Goal: Task Accomplishment & Management: Use online tool/utility

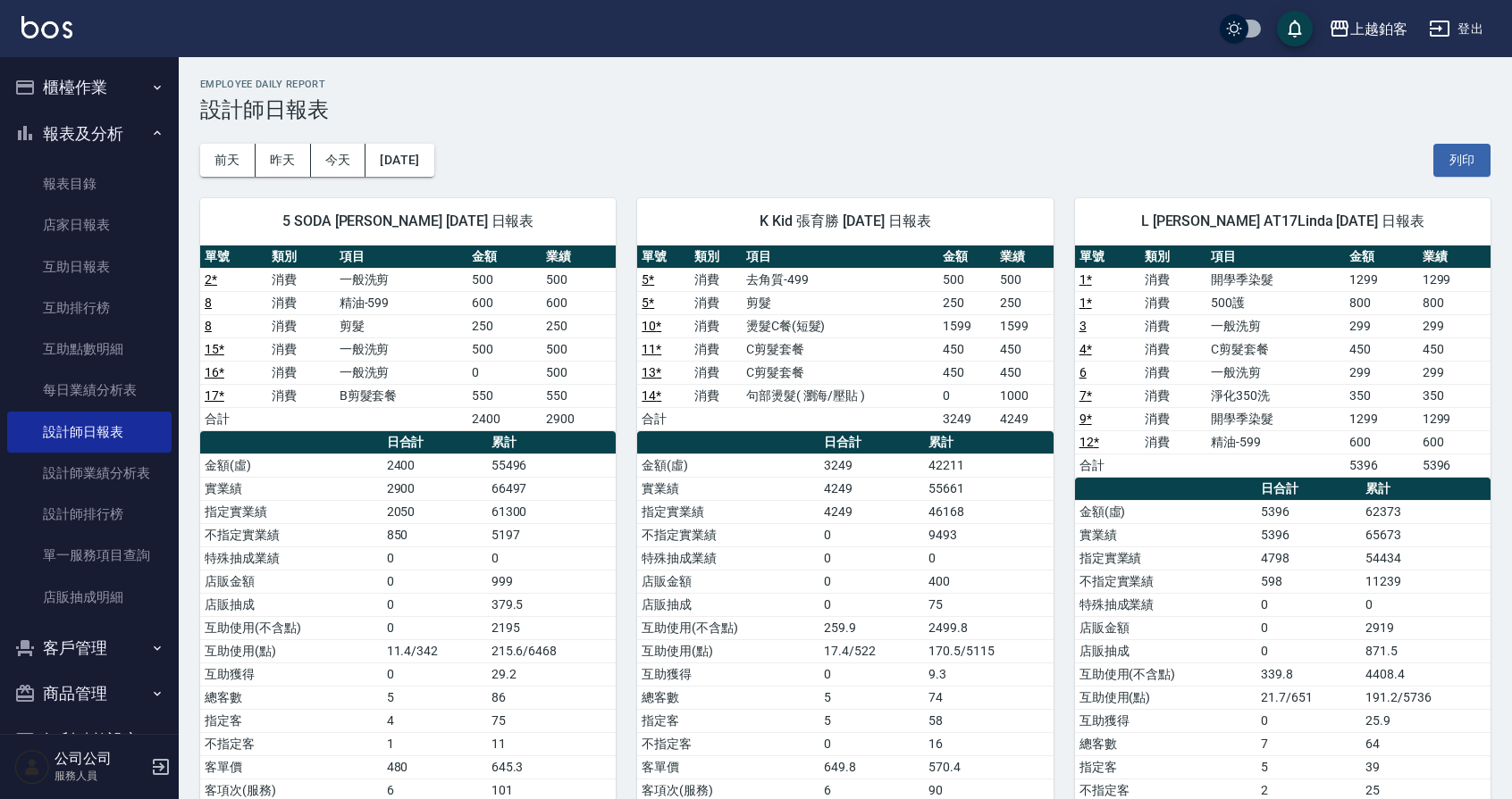
click at [65, 96] on button "櫃檯作業" at bounding box center [89, 87] width 165 height 47
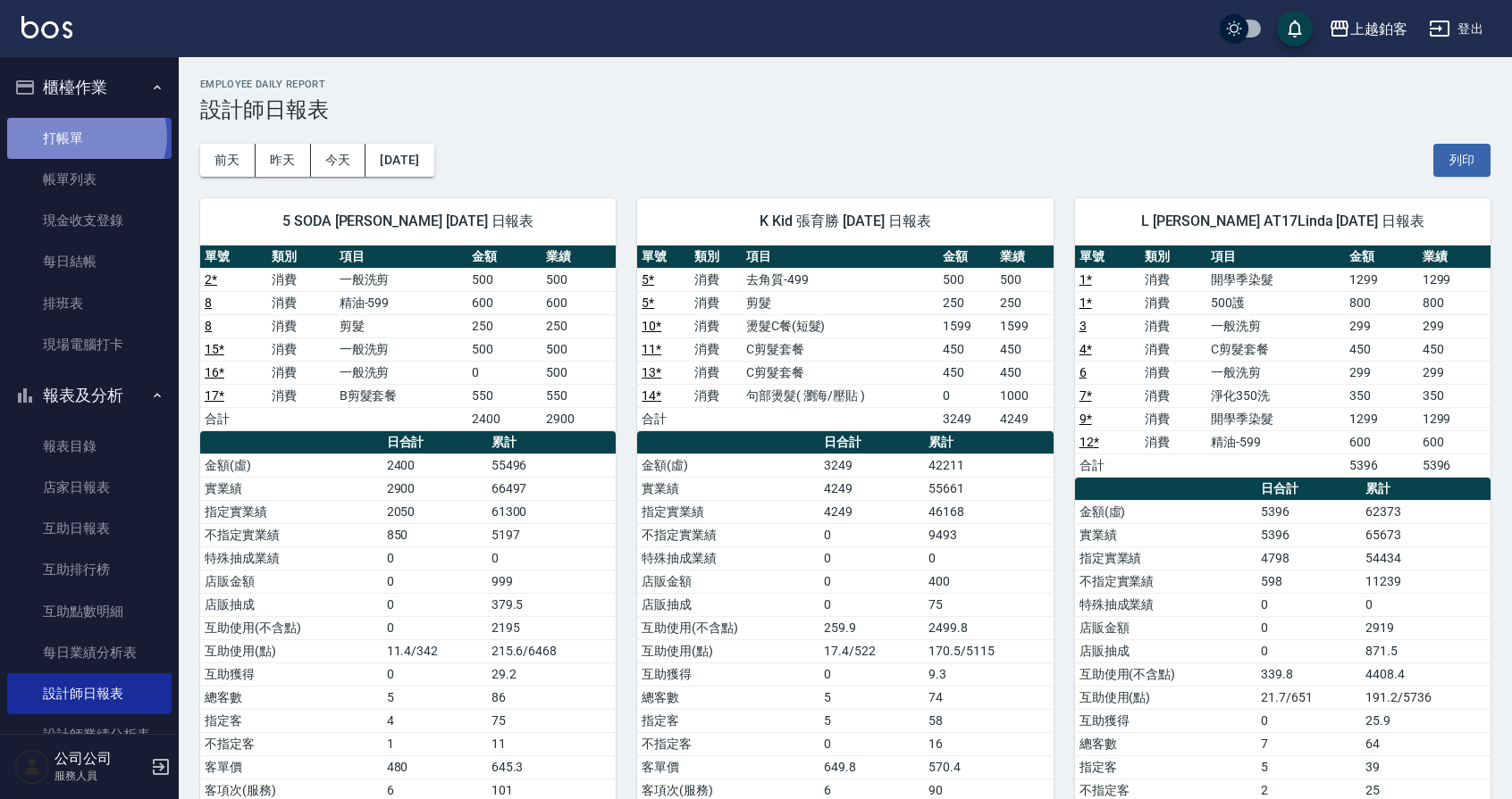
click at [84, 136] on link "打帳單" at bounding box center [89, 138] width 165 height 41
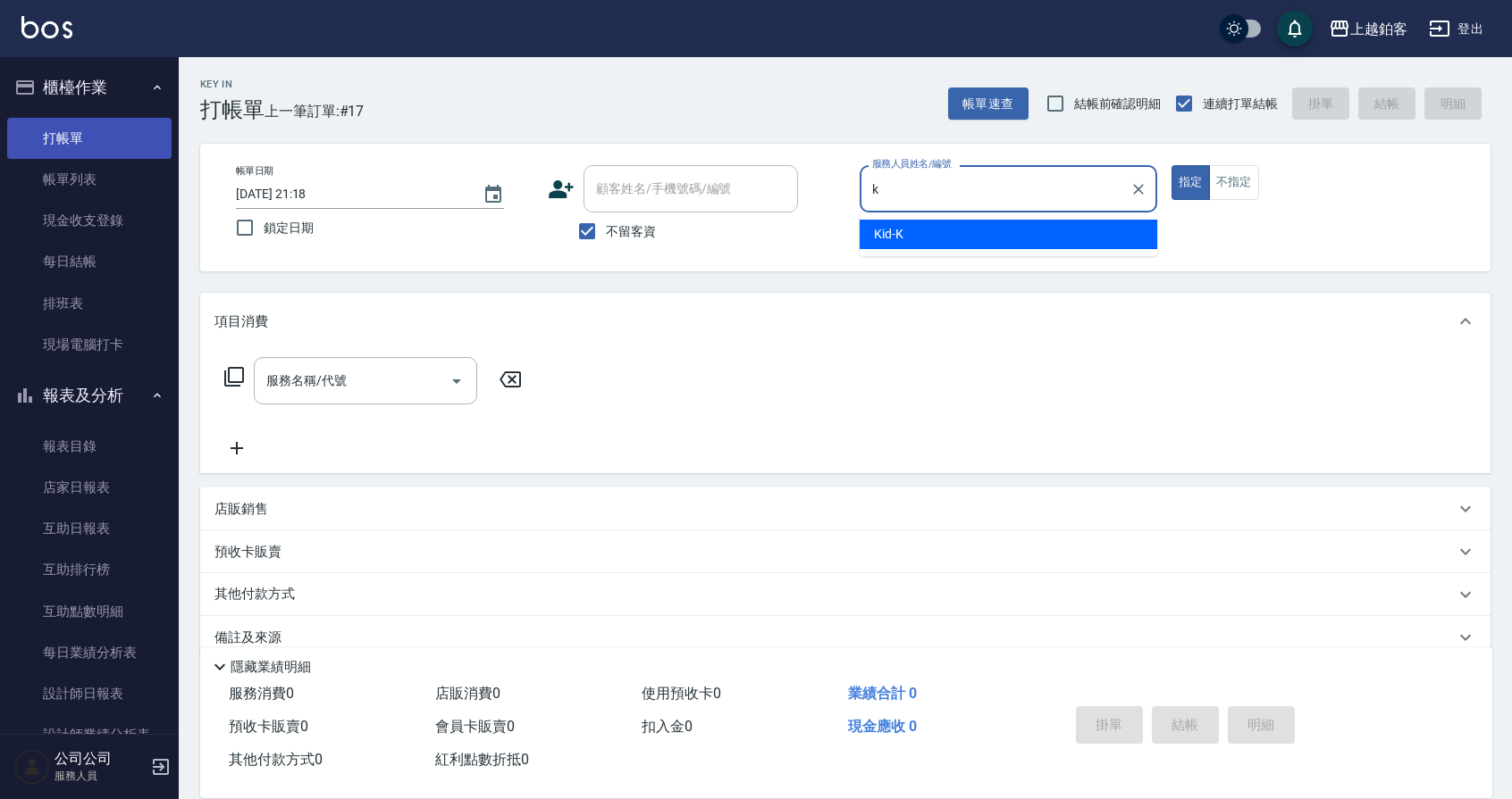
type input "Kid-K"
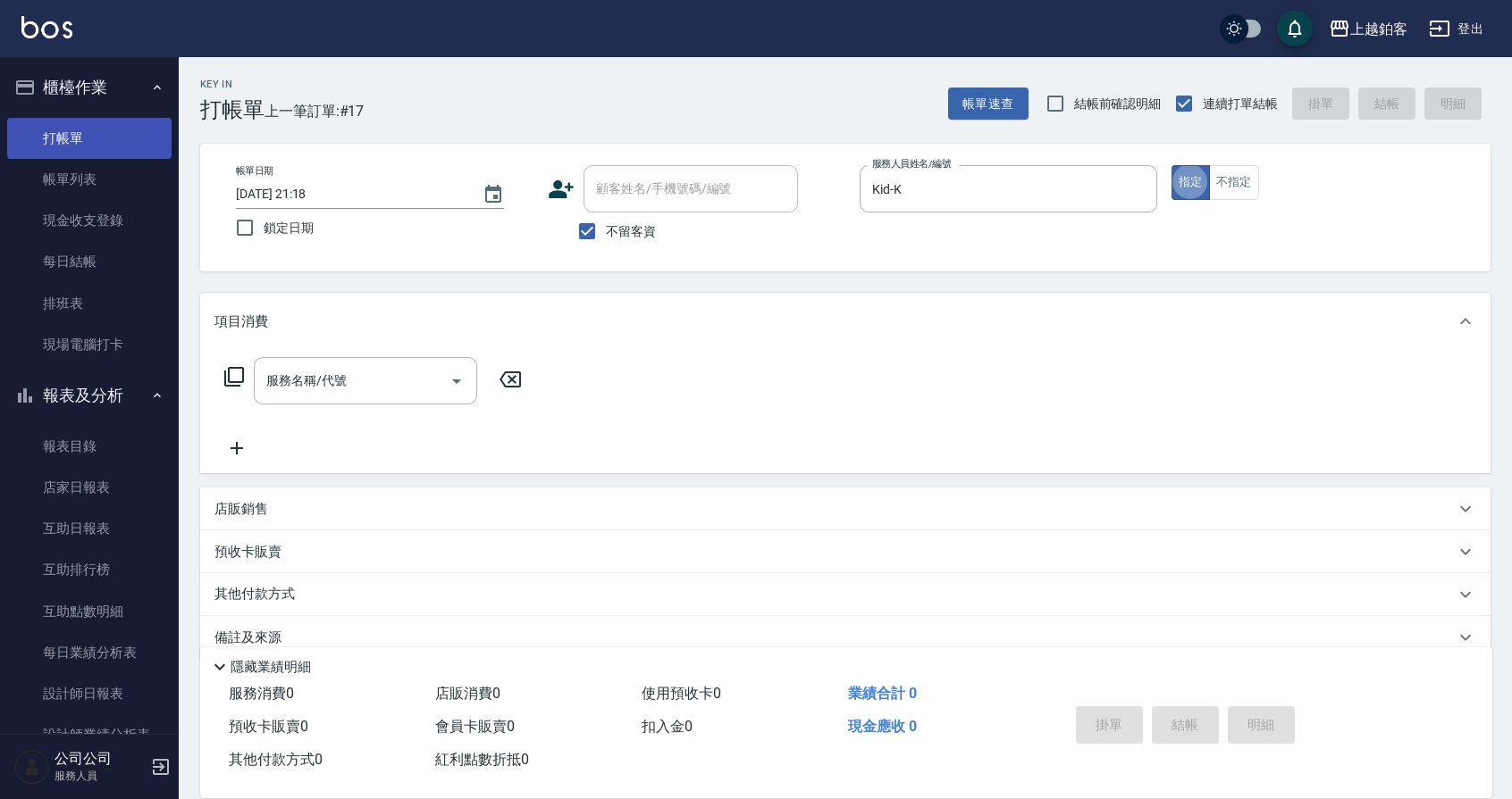
type button "true"
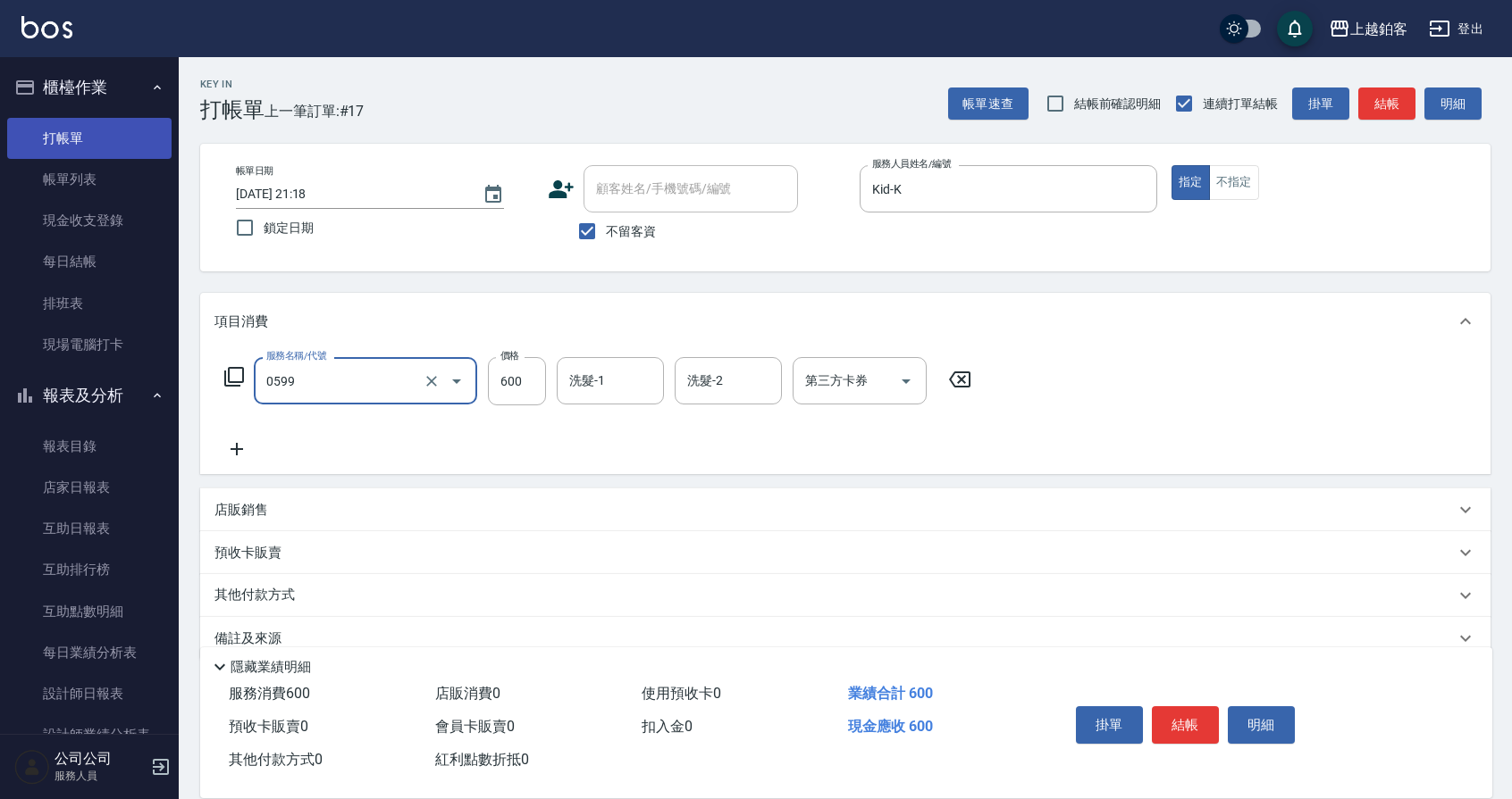
type input "精油-599(0599)"
type input "500"
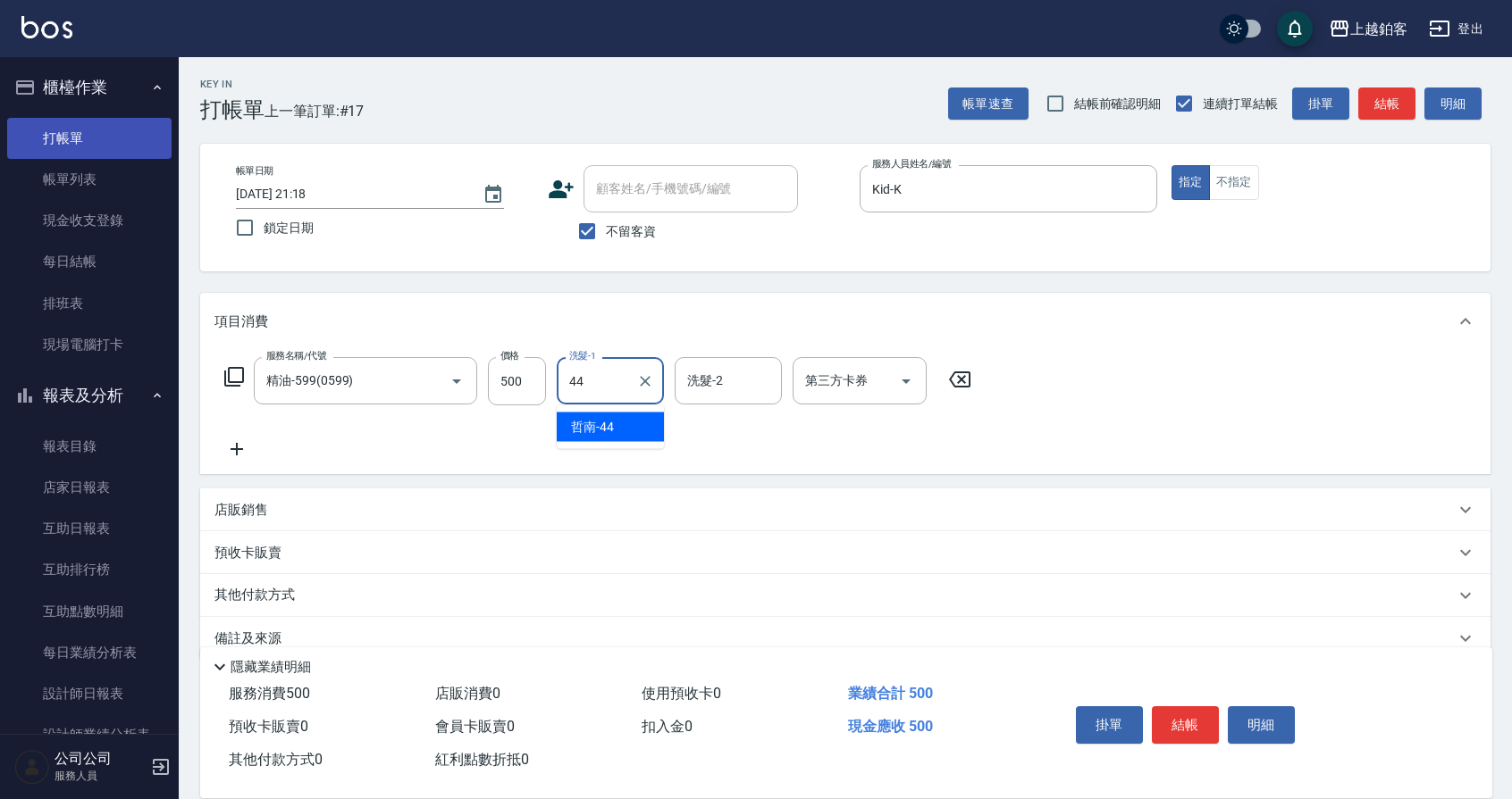
type input "哲南-44"
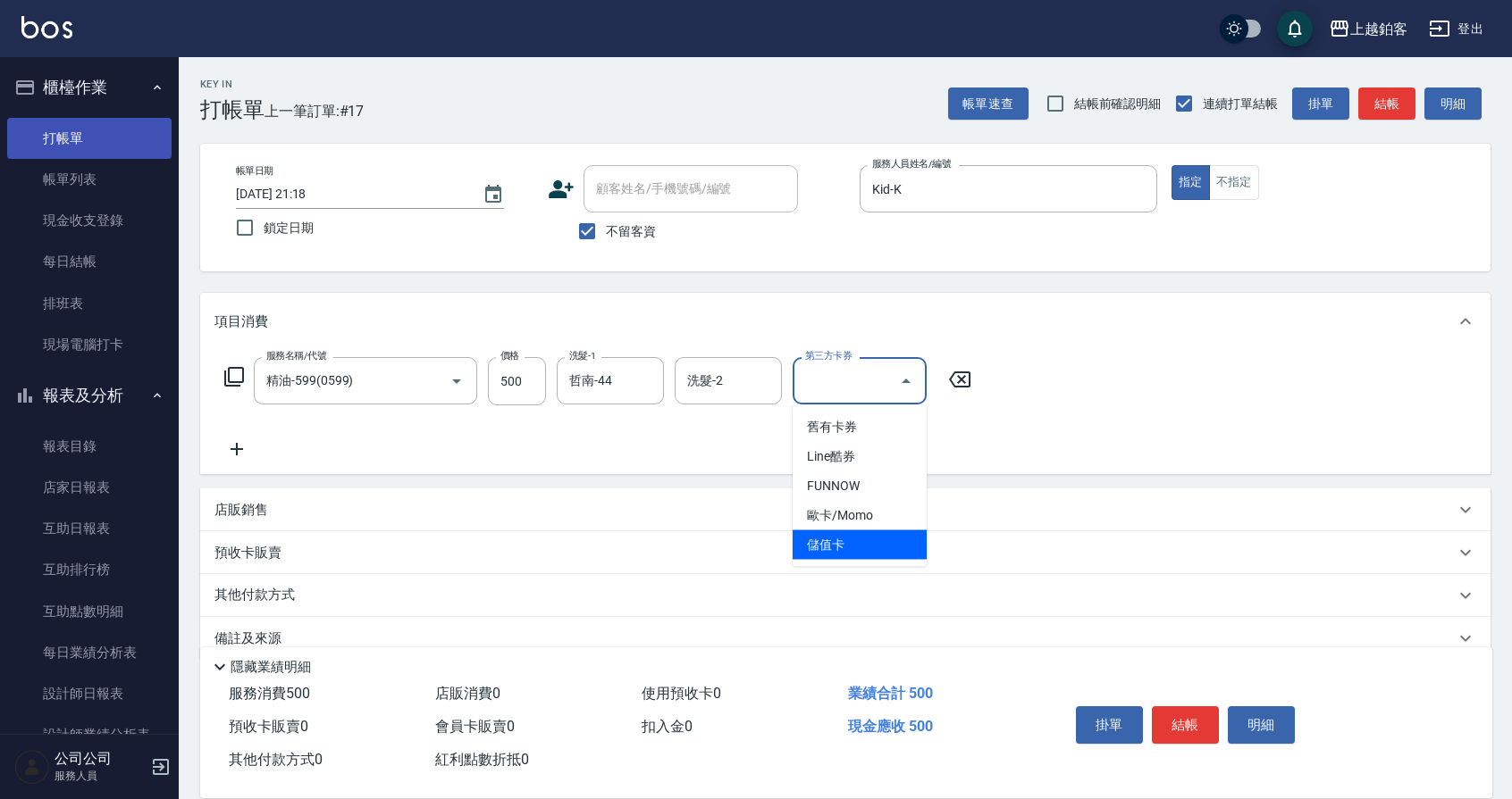
type input "儲值卡"
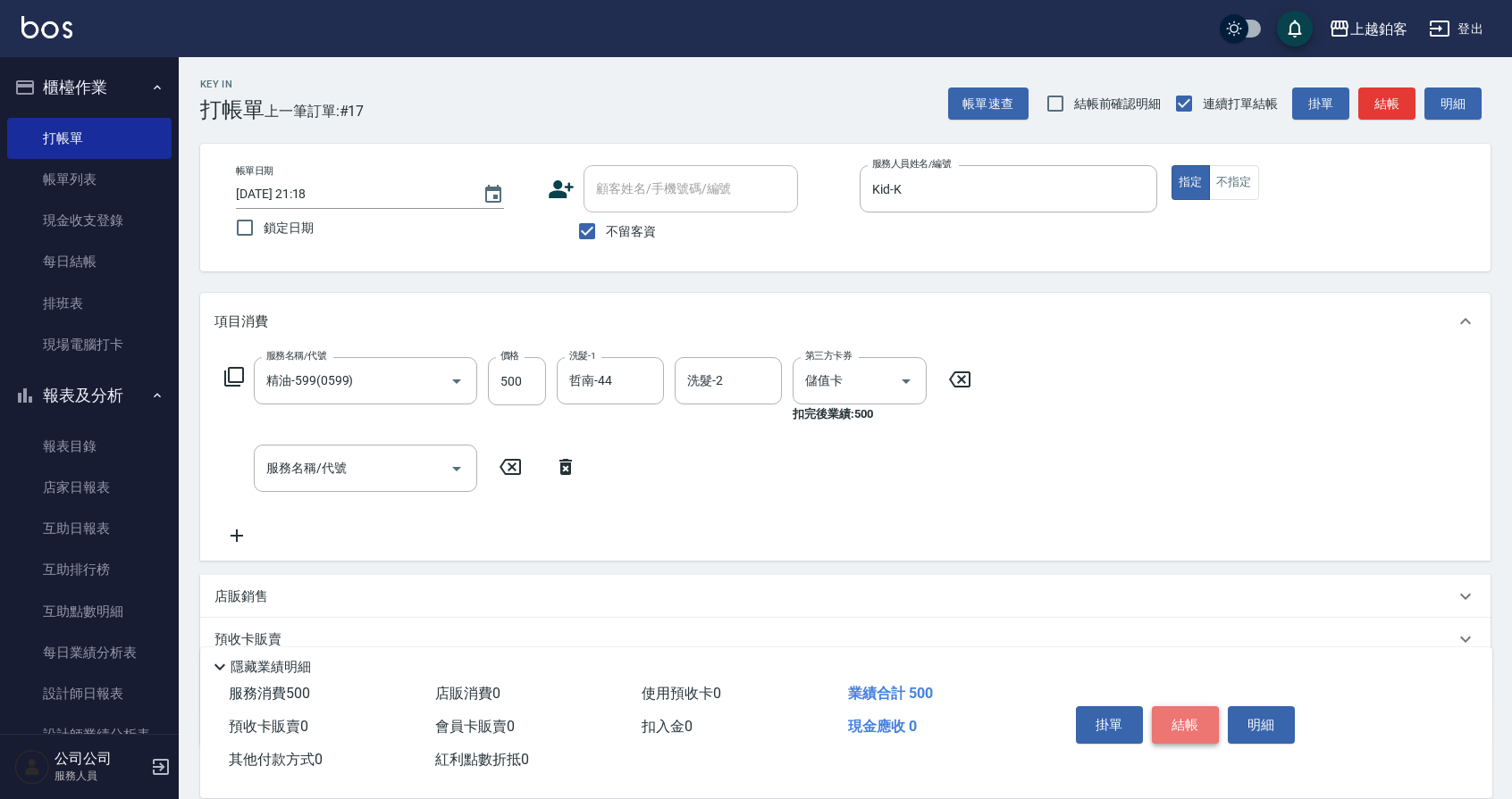
drag, startPoint x: 1177, startPoint y: 716, endPoint x: 1167, endPoint y: 711, distance: 11.2
click at [1177, 716] on button "結帳" at bounding box center [1184, 726] width 67 height 38
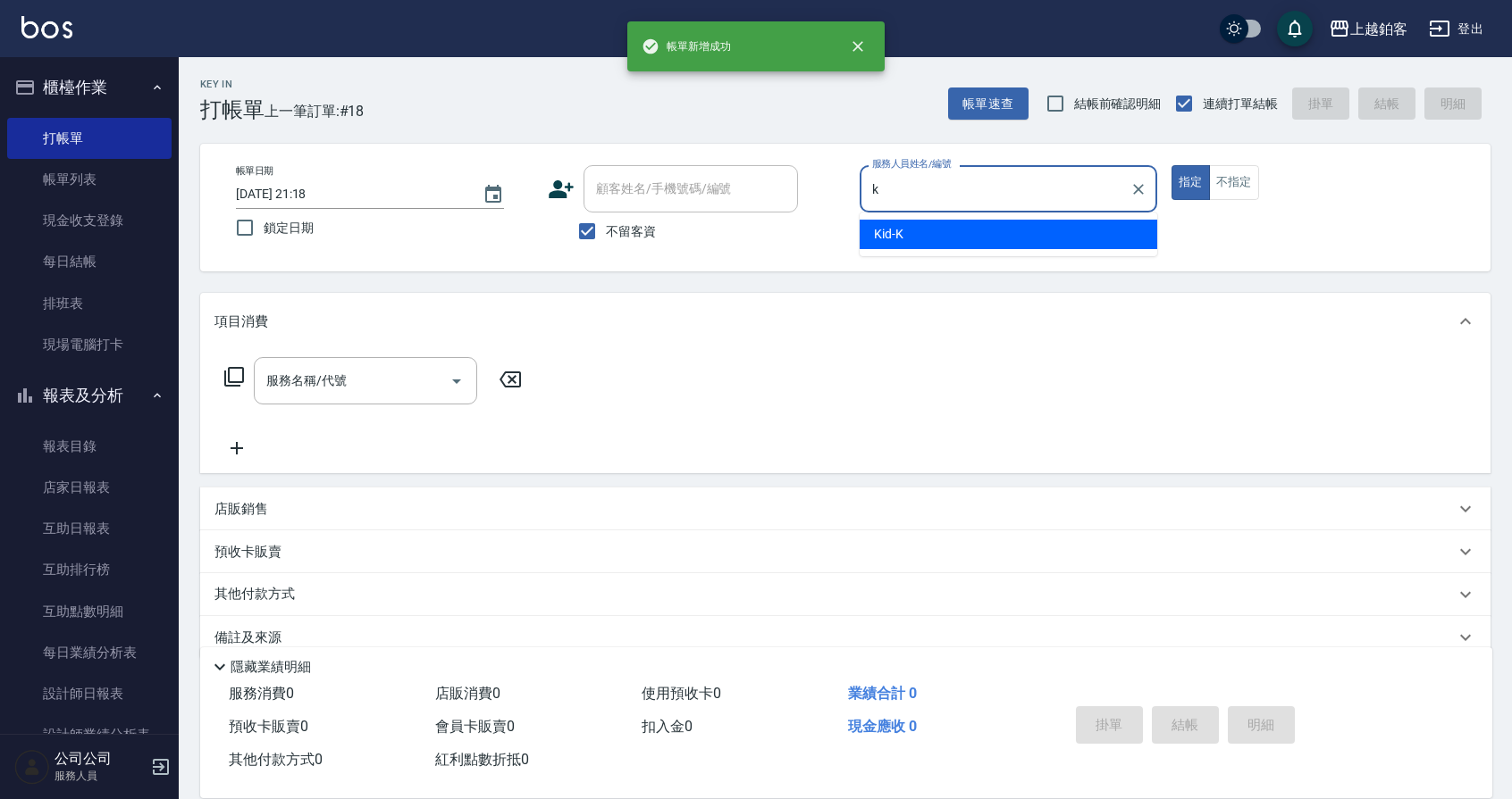
type input "Kid-K"
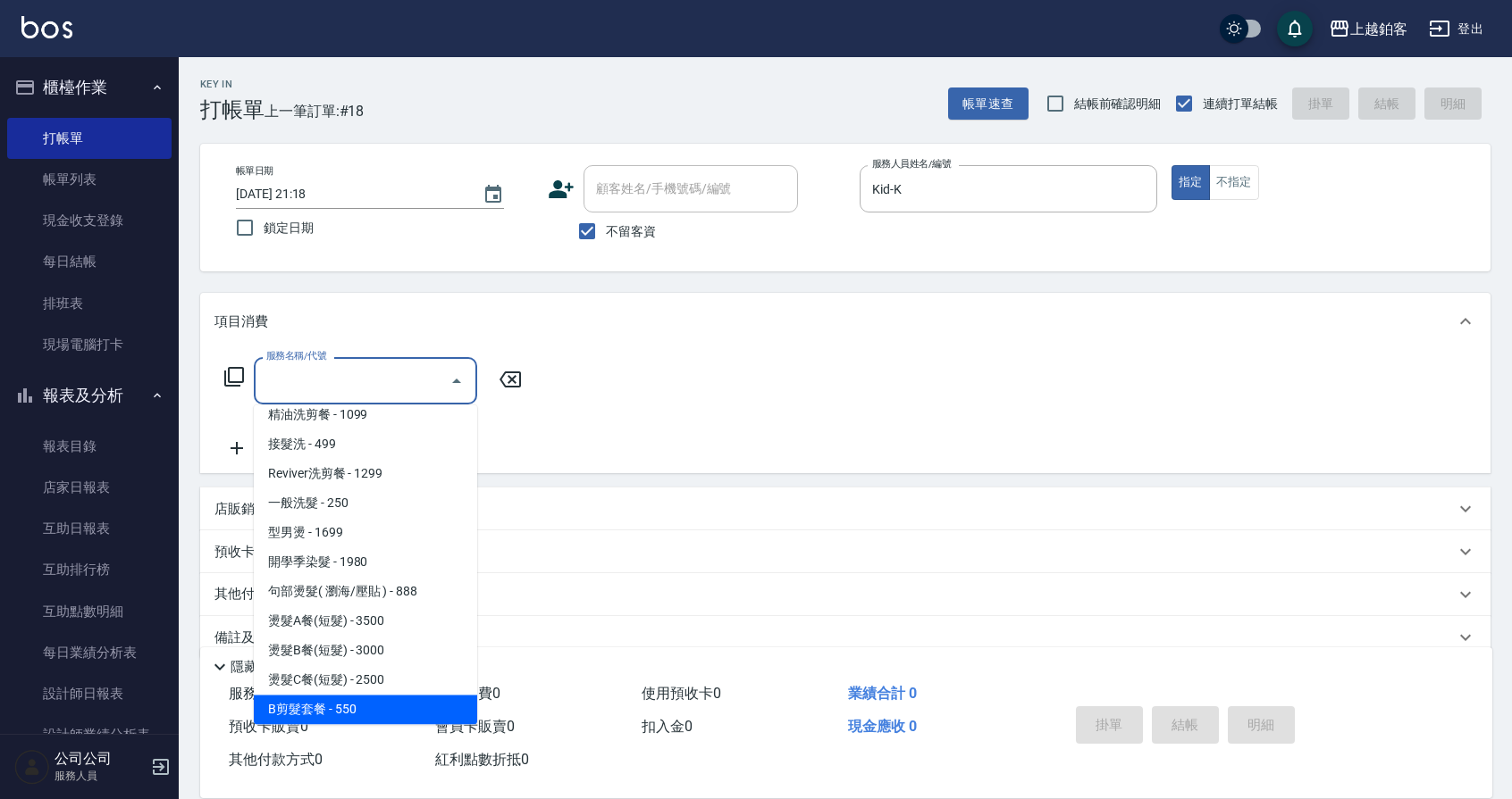
scroll to position [572, 0]
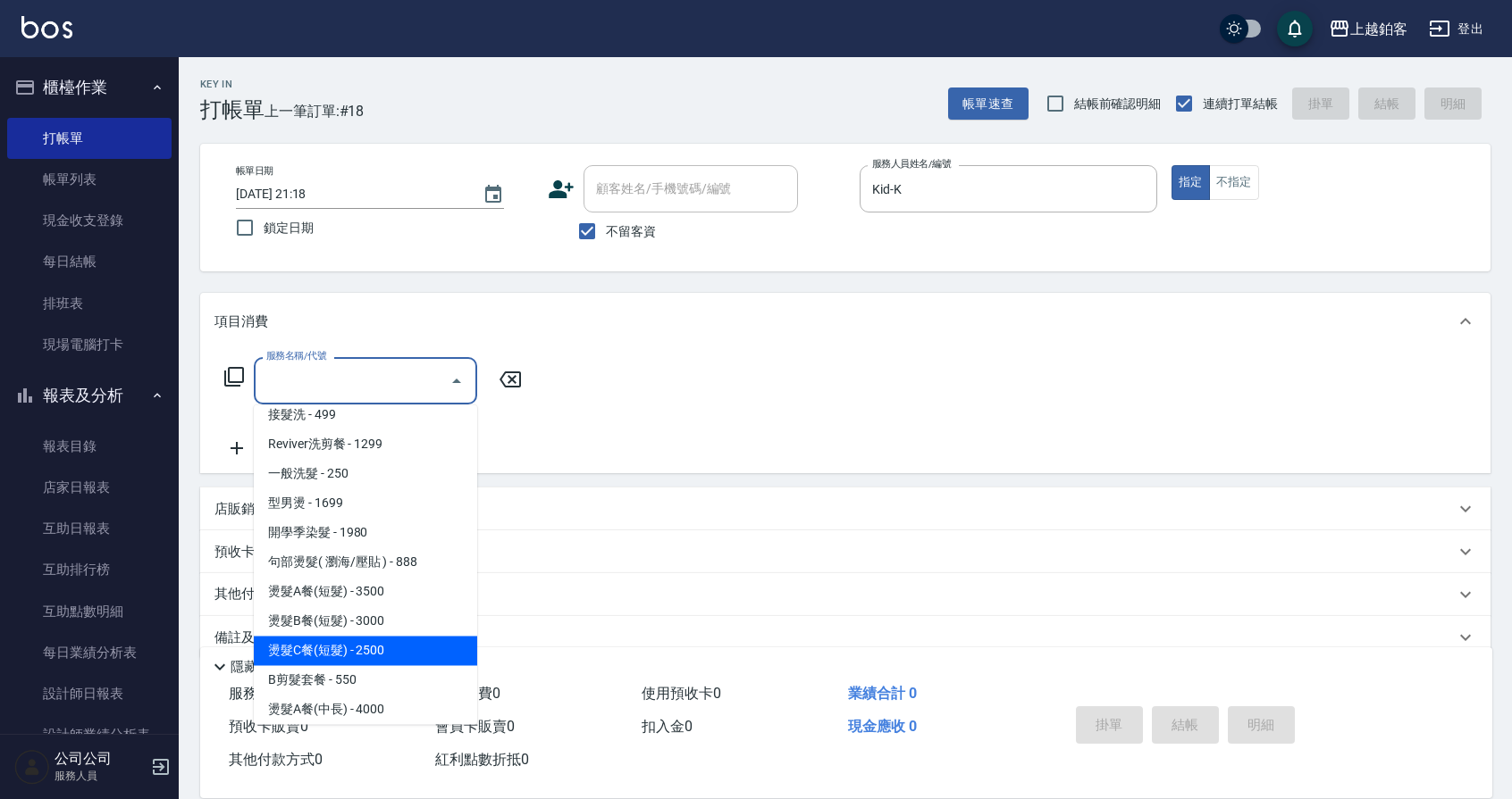
type input "燙髮C餐(短髮)(2203)"
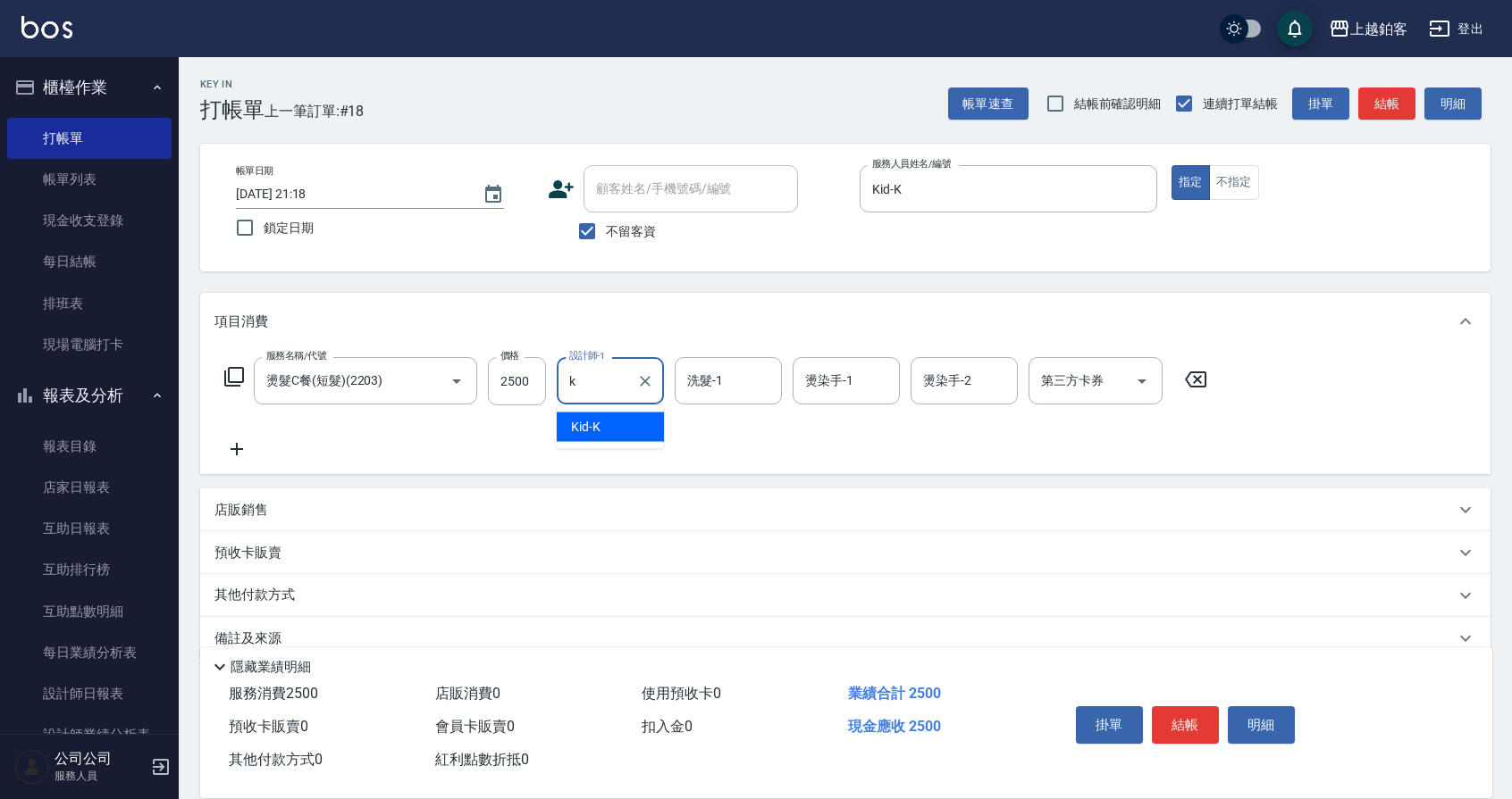
type input "Kid-K"
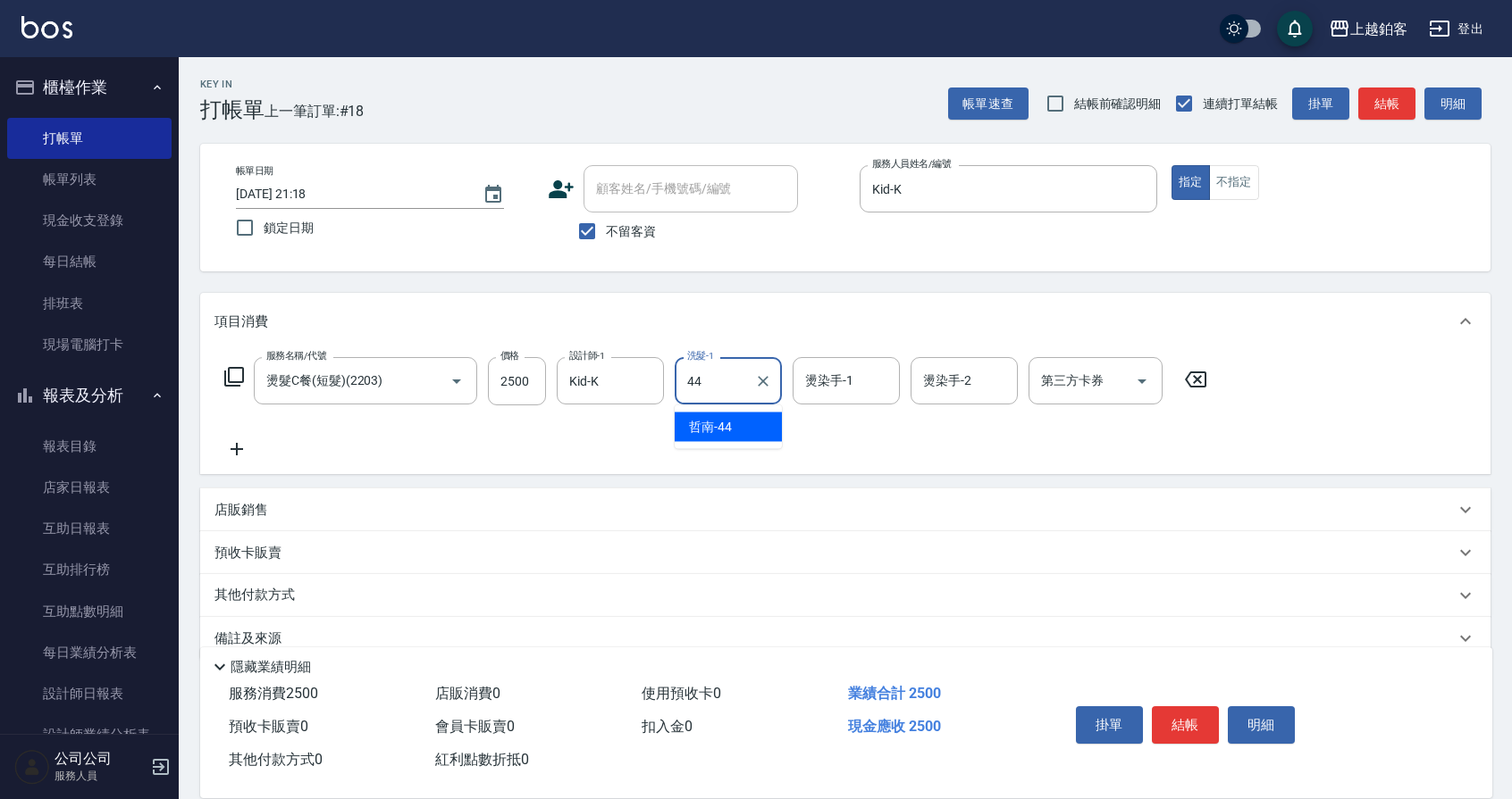
type input "哲南-44"
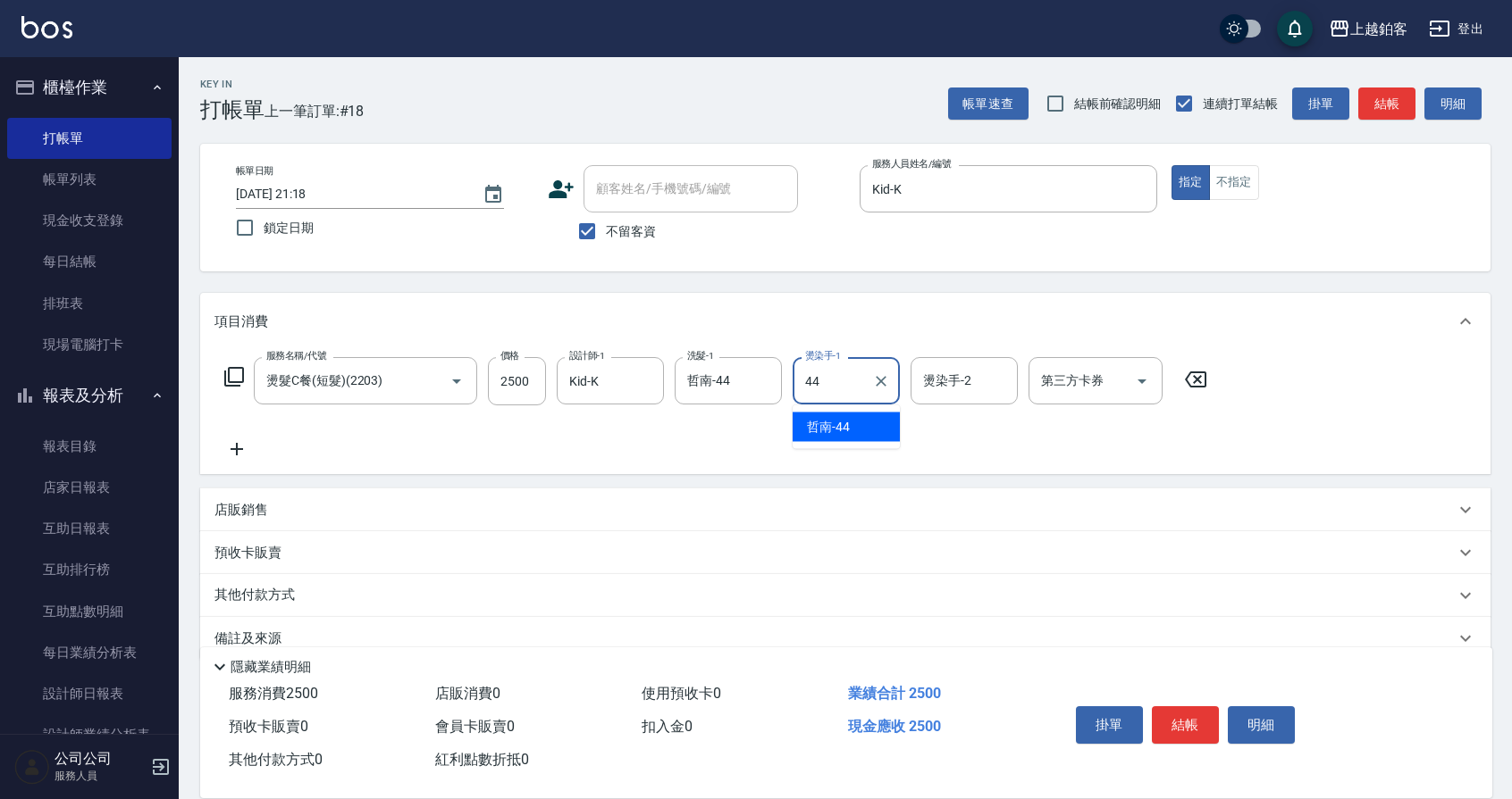
type input "哲南-44"
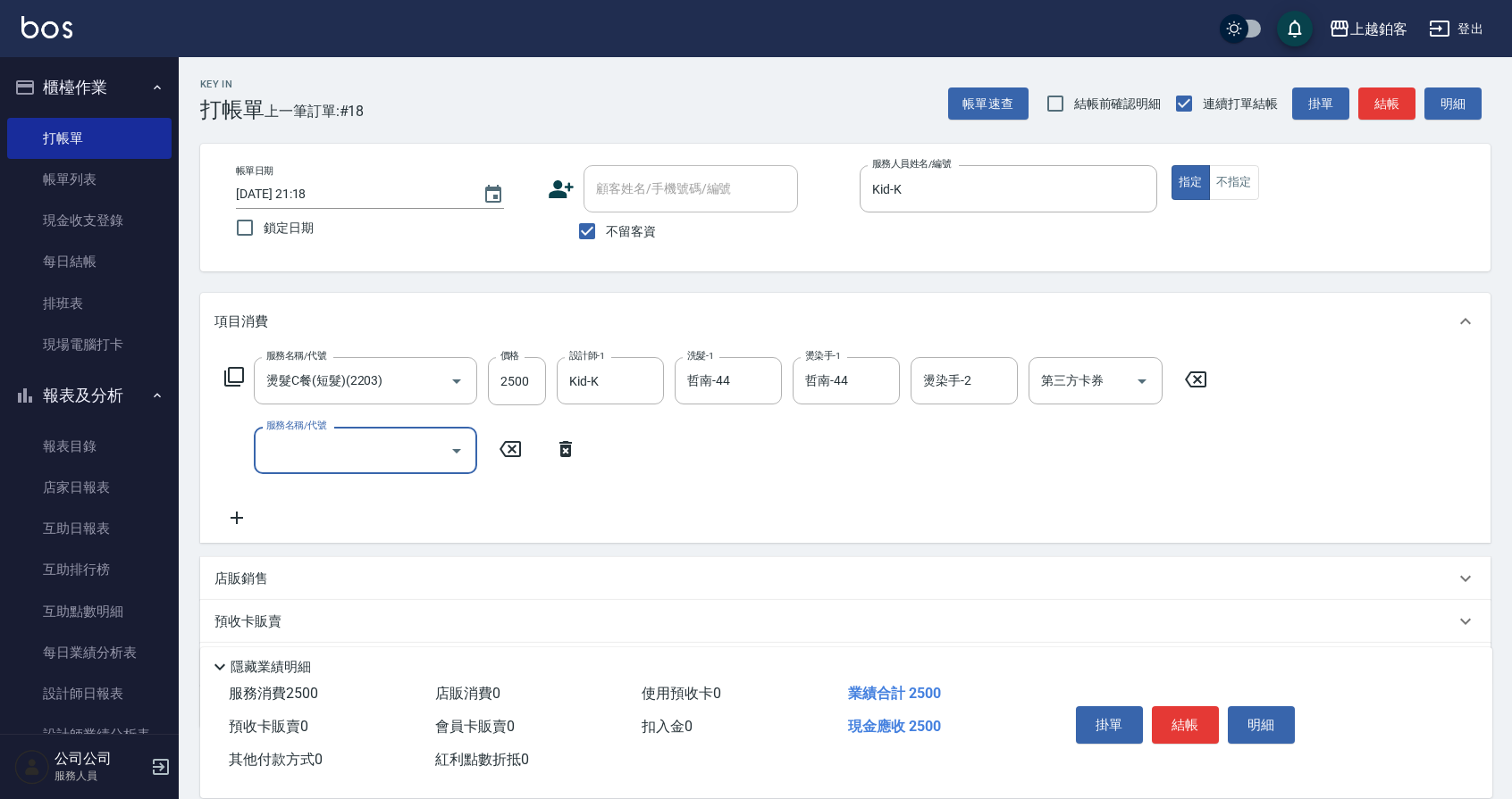
click at [1184, 724] on button "結帳" at bounding box center [1184, 726] width 67 height 38
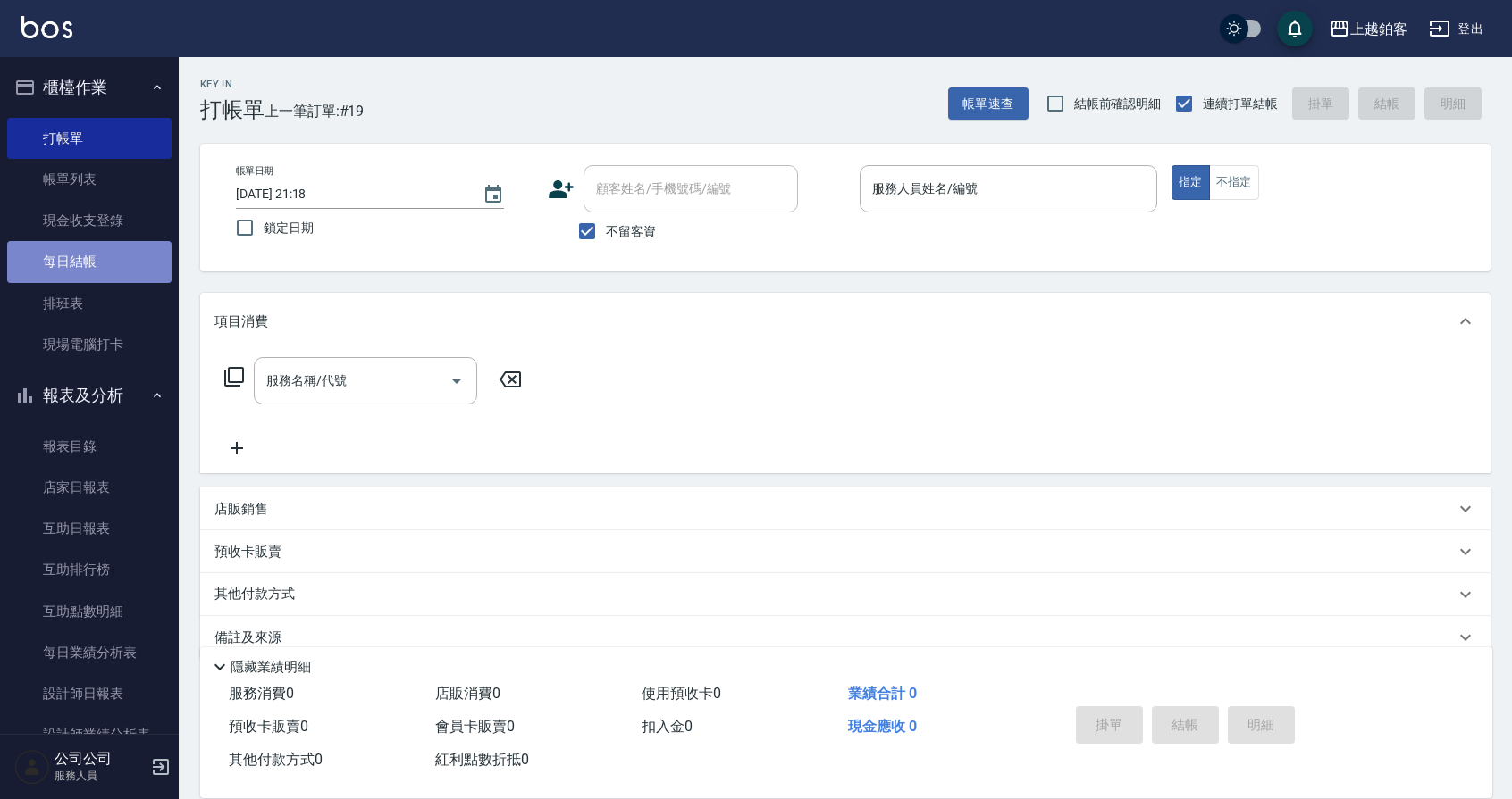
click at [103, 263] on link "每日結帳" at bounding box center [89, 261] width 165 height 41
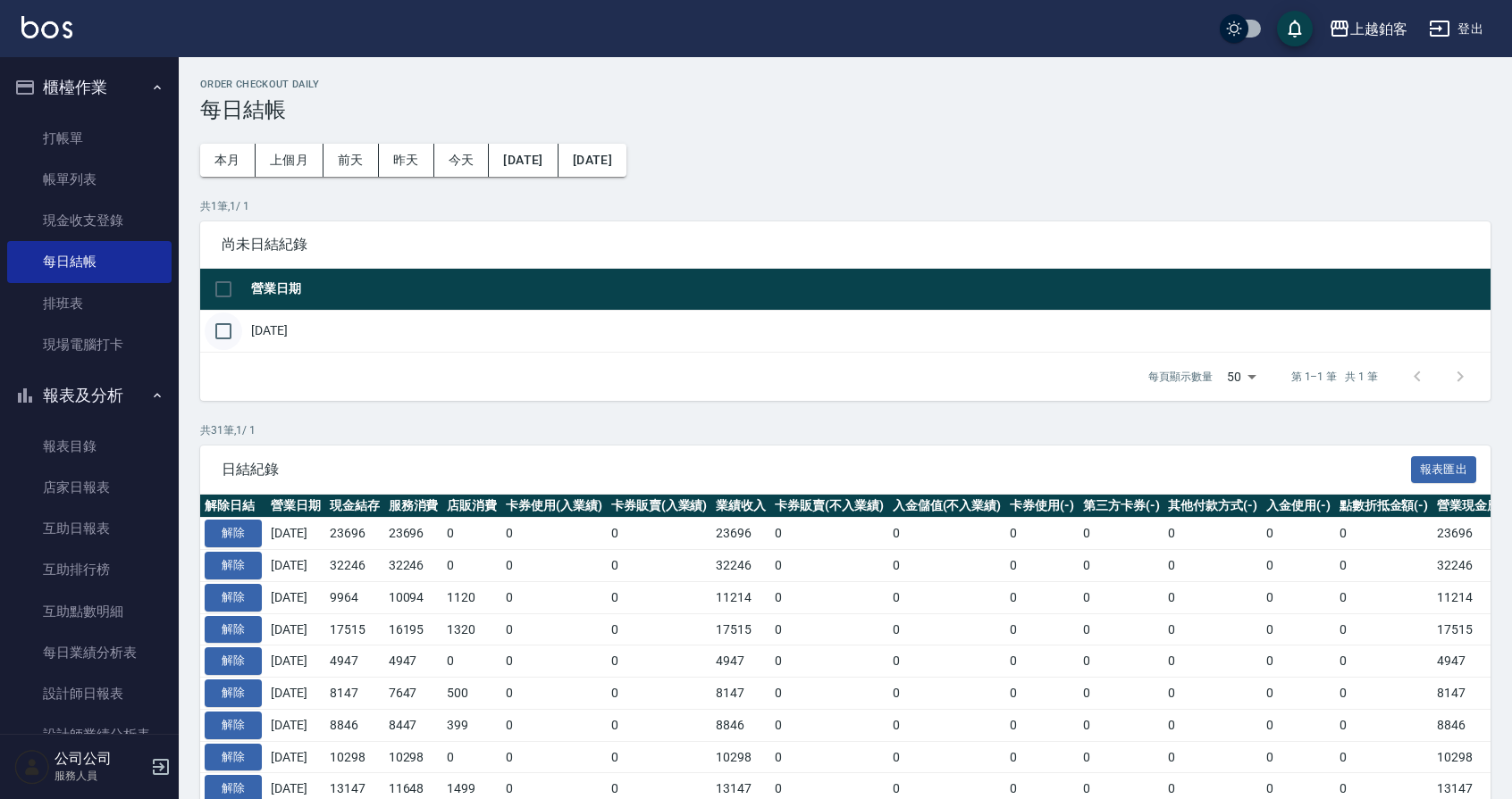
click at [230, 343] on input "checkbox" at bounding box center [223, 332] width 38 height 38
checkbox input "true"
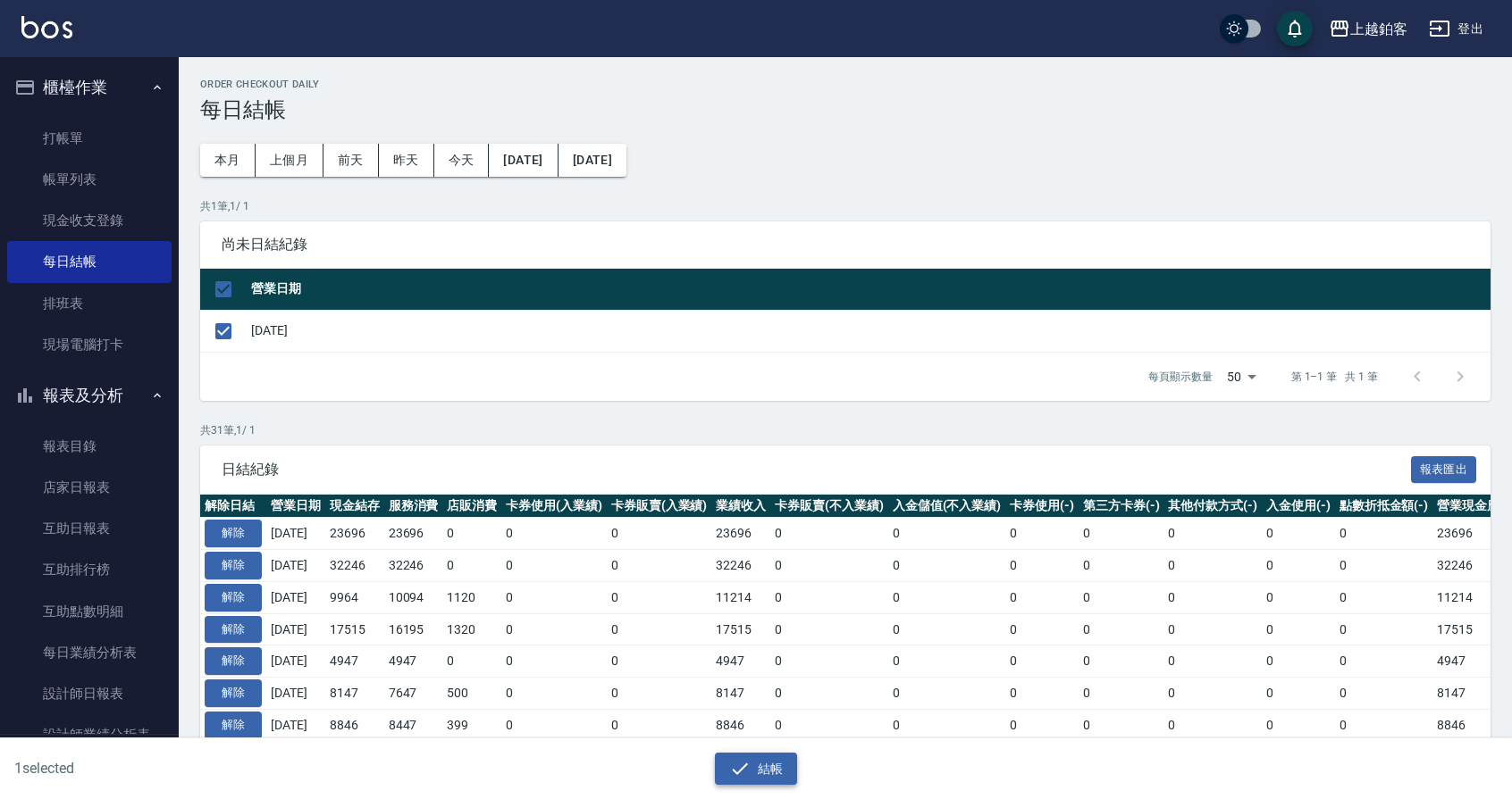
drag, startPoint x: 750, startPoint y: 768, endPoint x: 741, endPoint y: 759, distance: 12.7
click at [750, 768] on icon "button" at bounding box center [740, 769] width 22 height 22
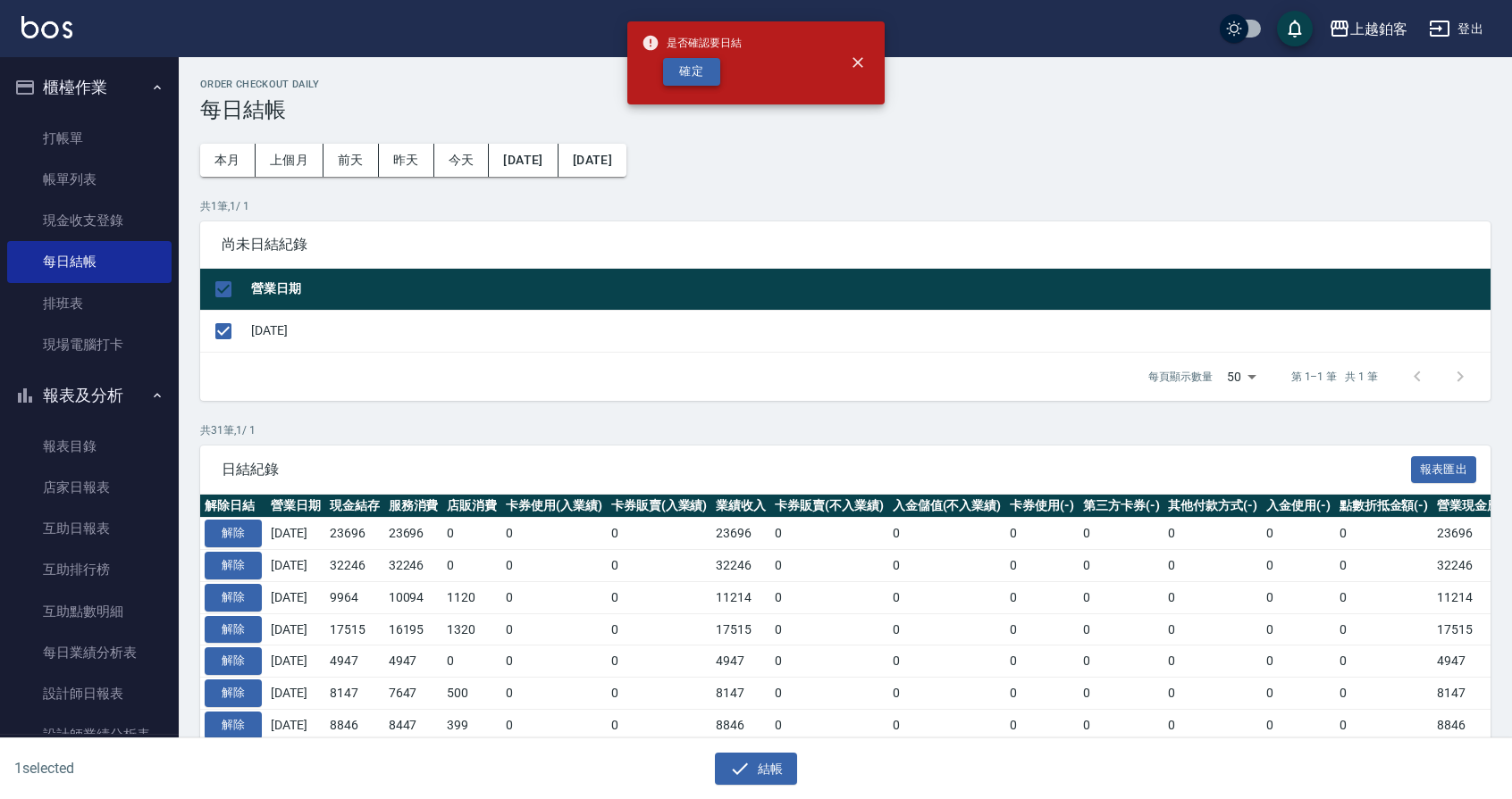
click at [678, 72] on button "確定" at bounding box center [692, 71] width 58 height 28
checkbox input "false"
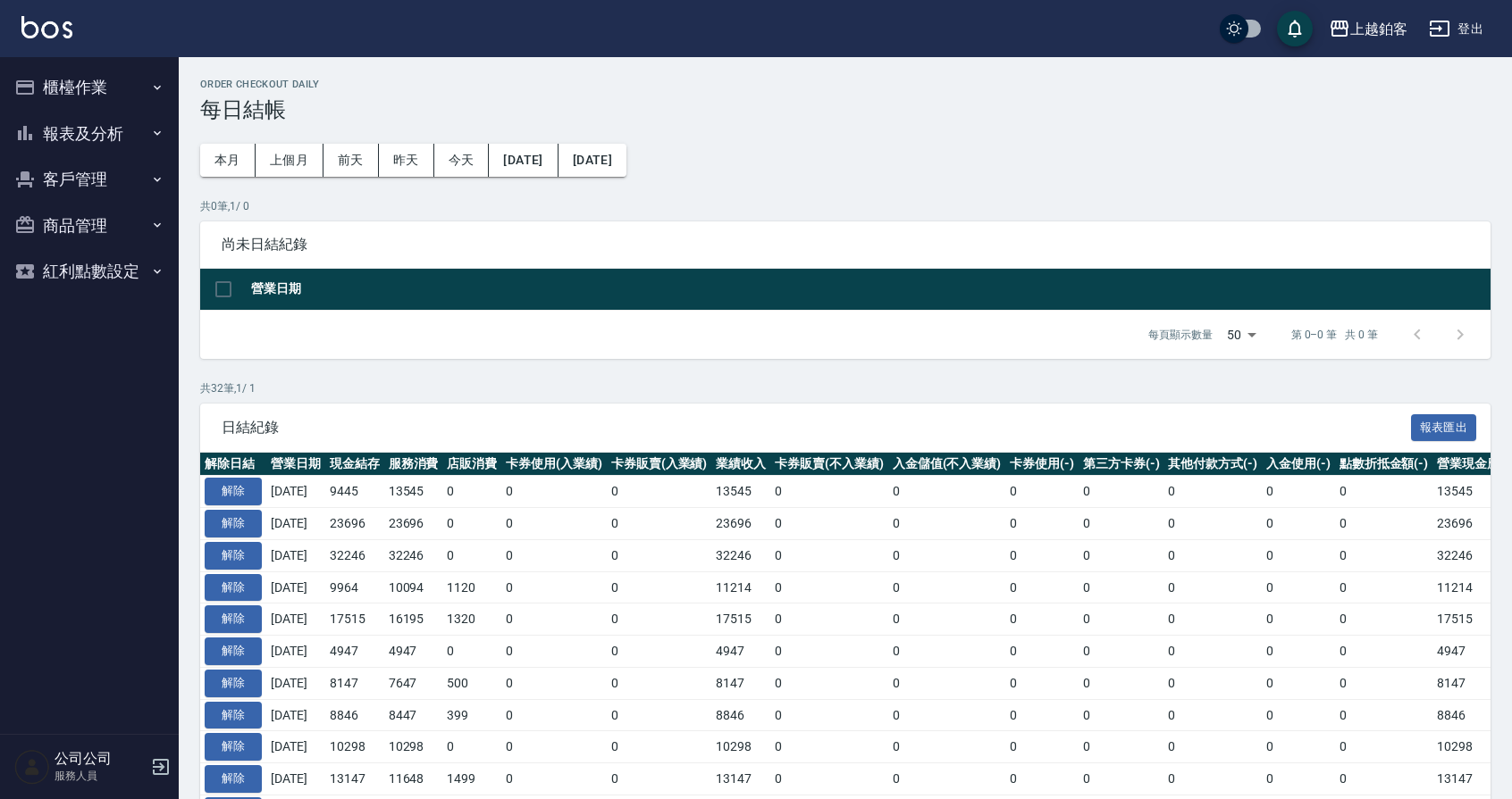
click at [40, 84] on button "櫃檯作業" at bounding box center [89, 87] width 165 height 47
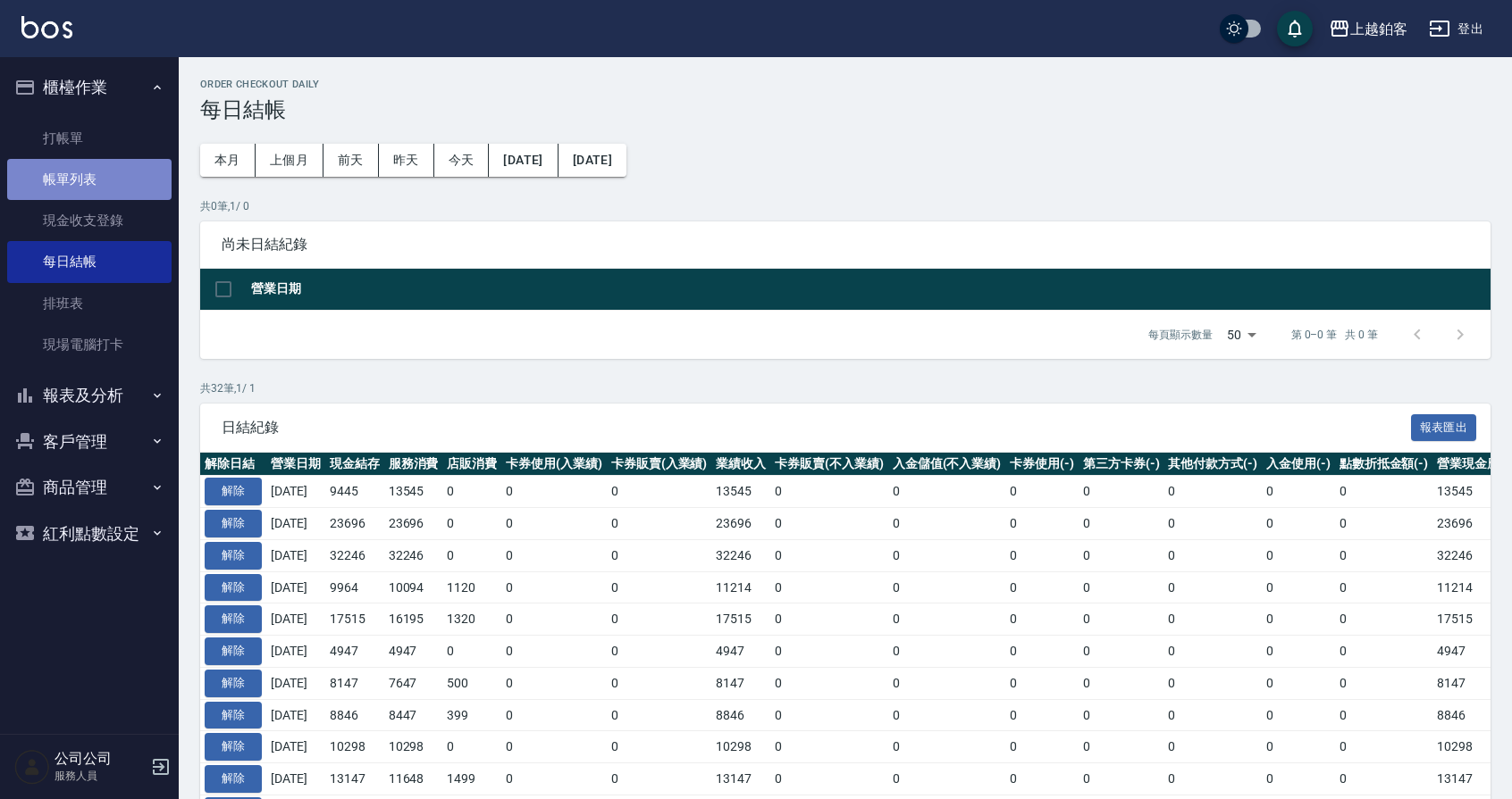
click at [95, 183] on link "帳單列表" at bounding box center [89, 179] width 165 height 41
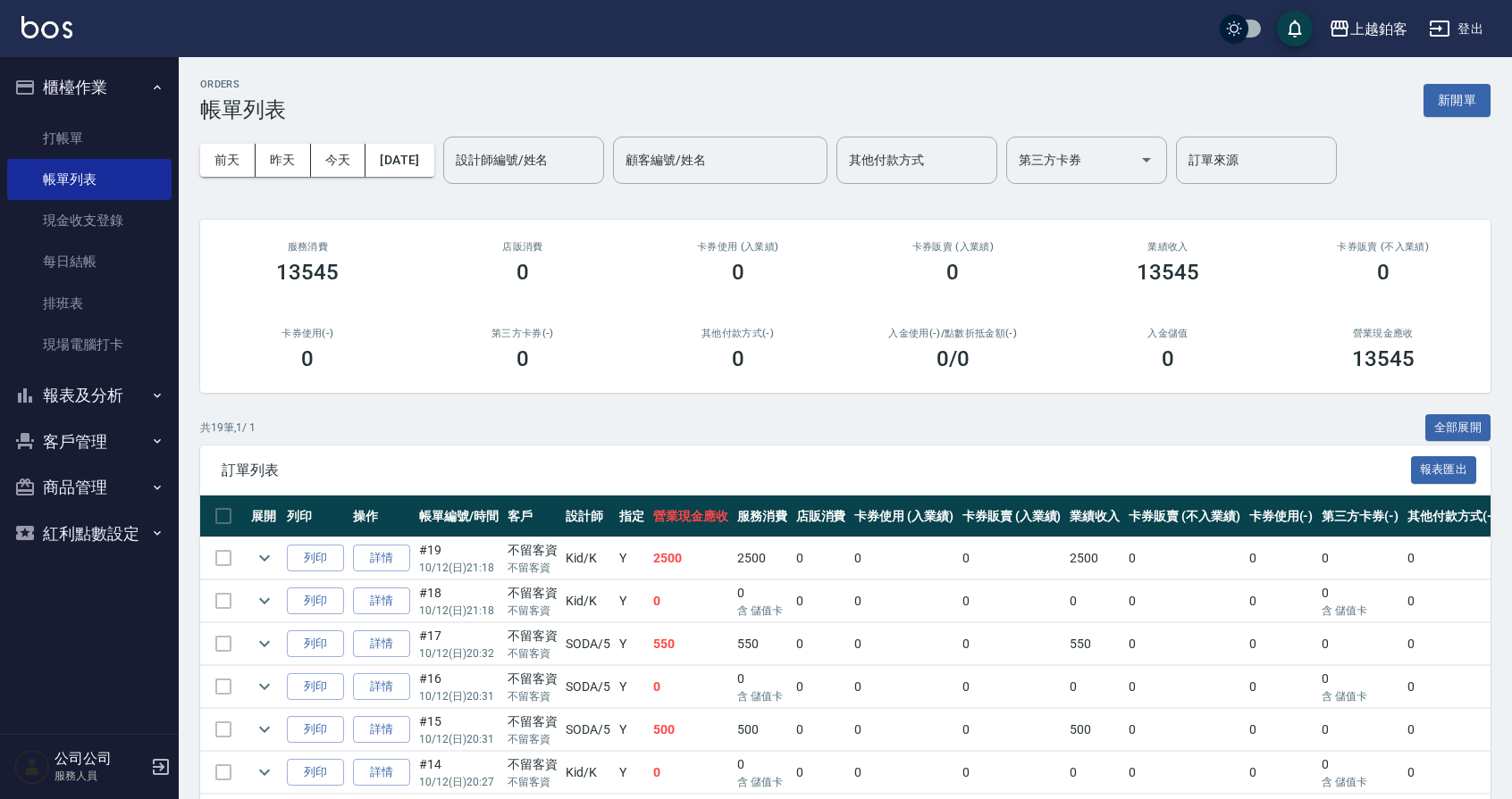
click at [75, 392] on button "報表及分析" at bounding box center [89, 395] width 165 height 47
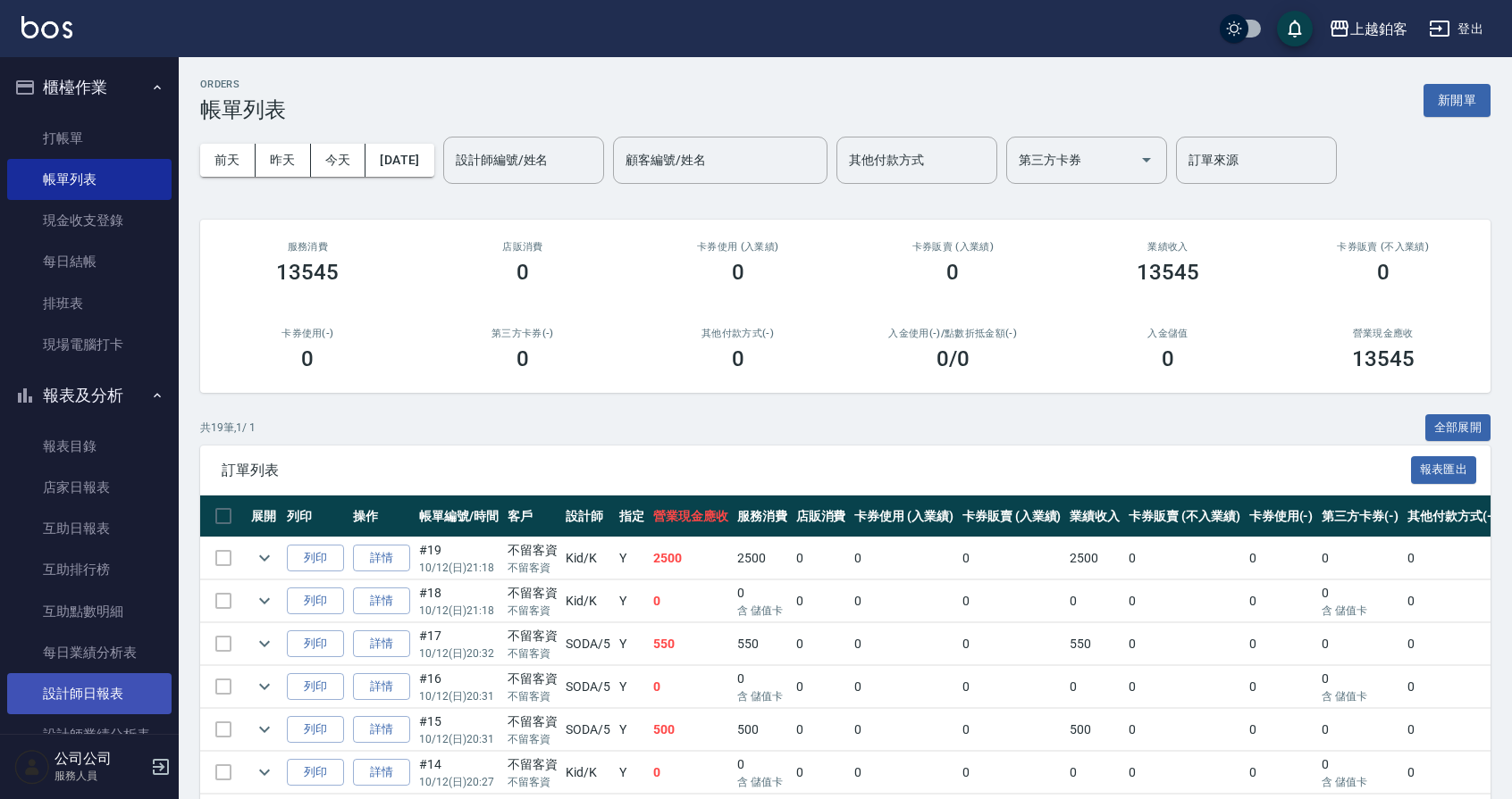
click at [95, 688] on link "設計師日報表" at bounding box center [89, 694] width 165 height 41
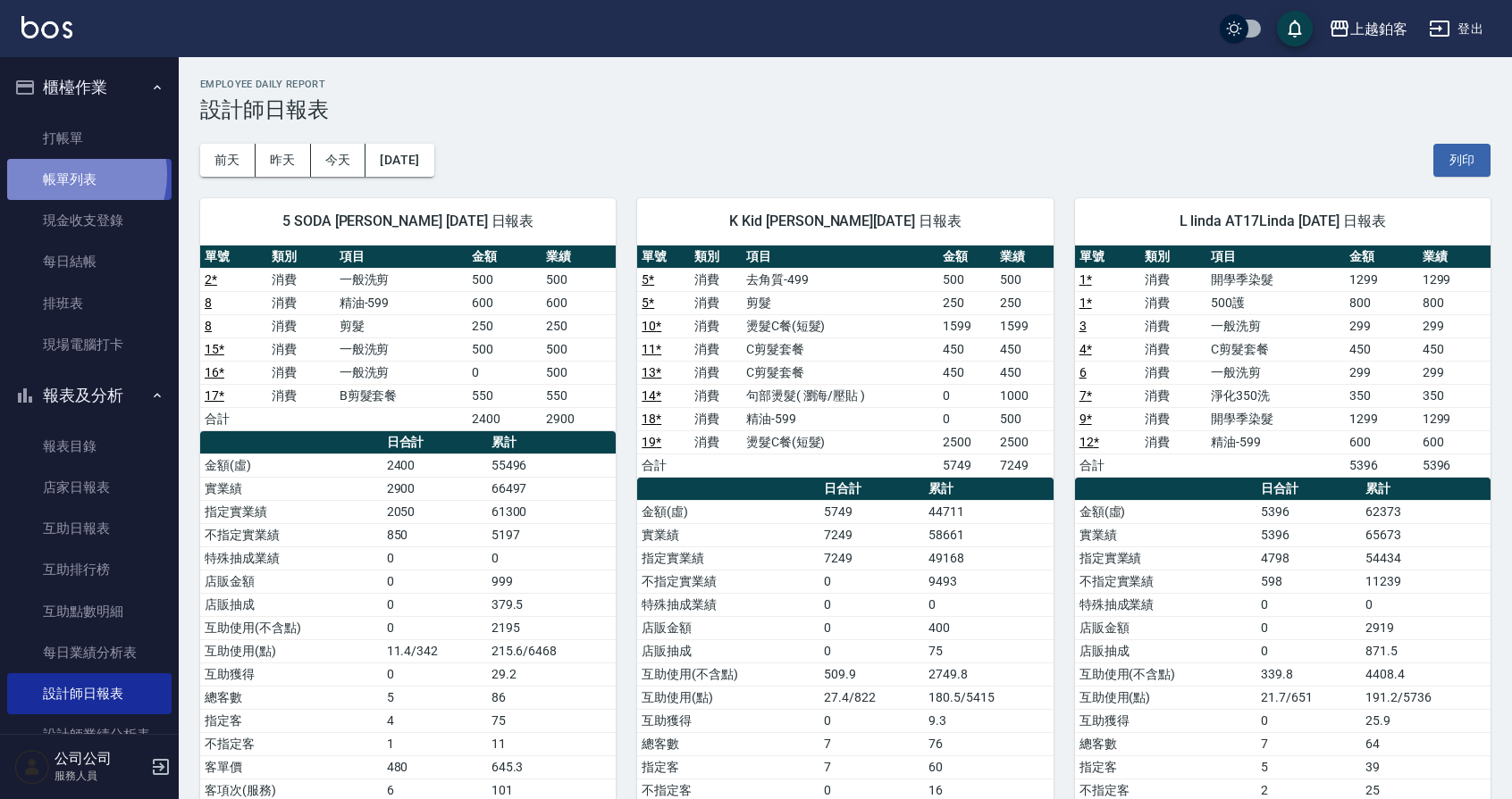
click at [65, 175] on link "帳單列表" at bounding box center [89, 179] width 165 height 41
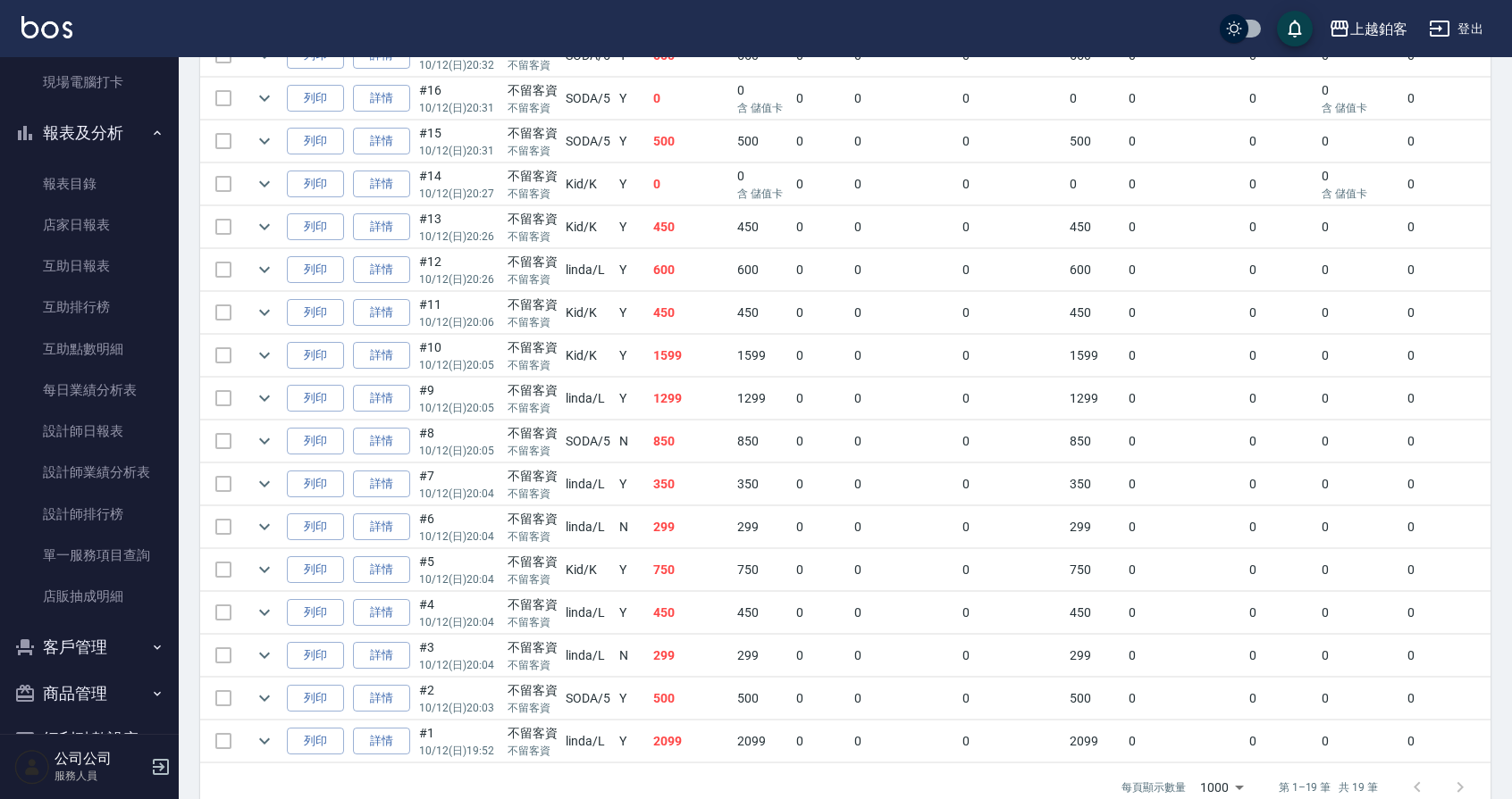
scroll to position [592, 0]
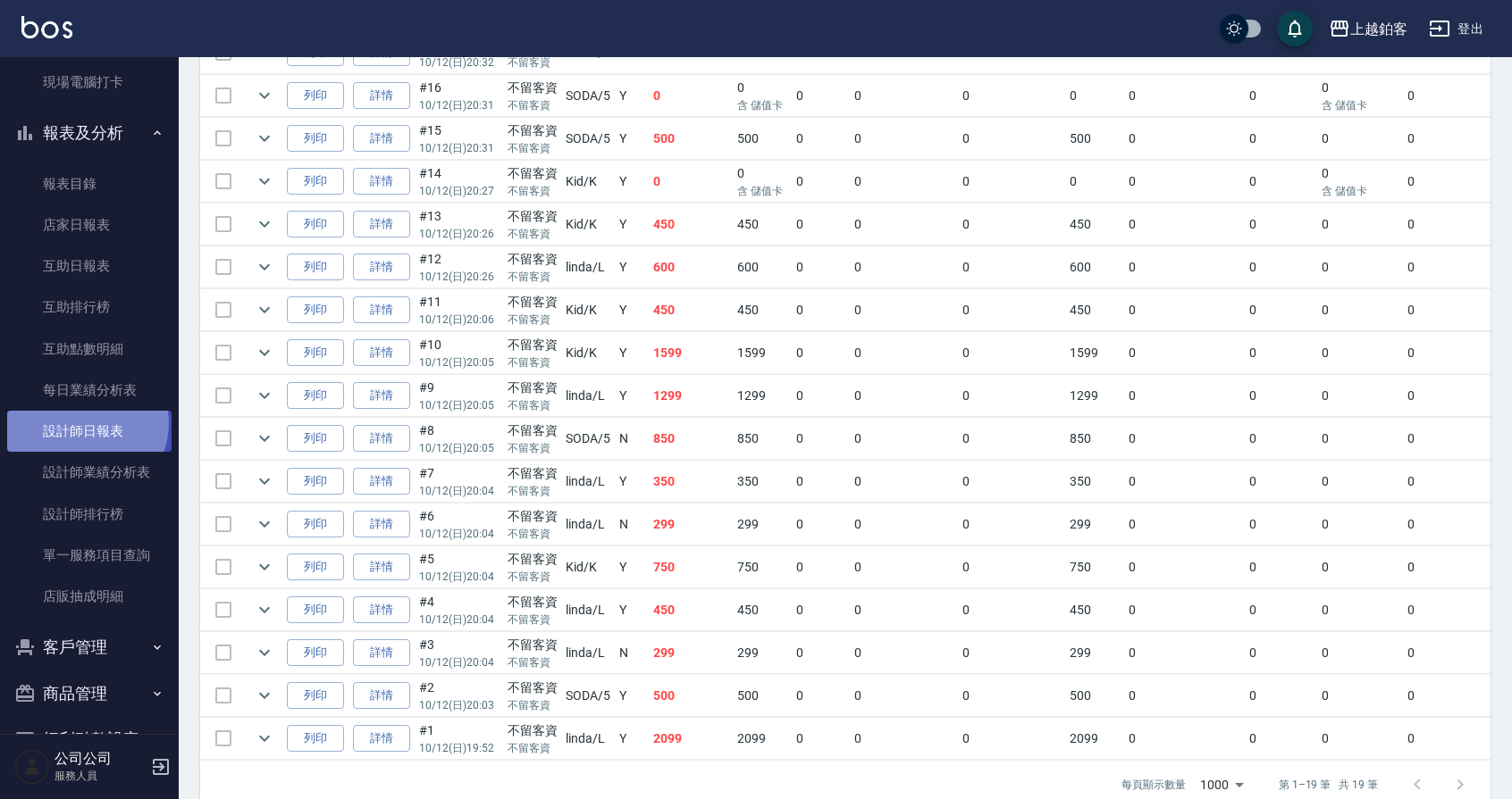
click at [84, 424] on link "設計師日報表" at bounding box center [89, 431] width 165 height 41
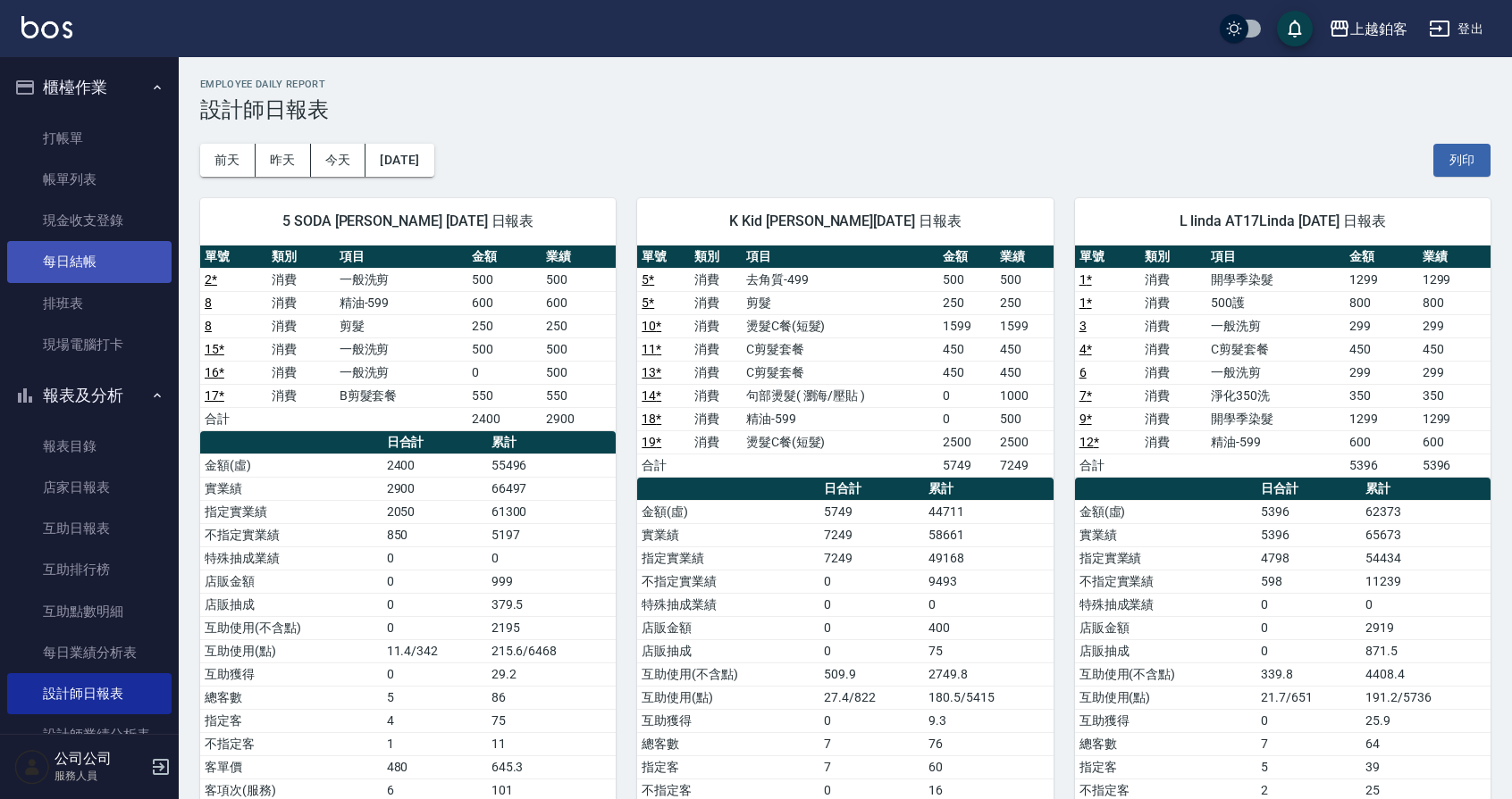
click at [102, 268] on link "每日結帳" at bounding box center [89, 261] width 165 height 41
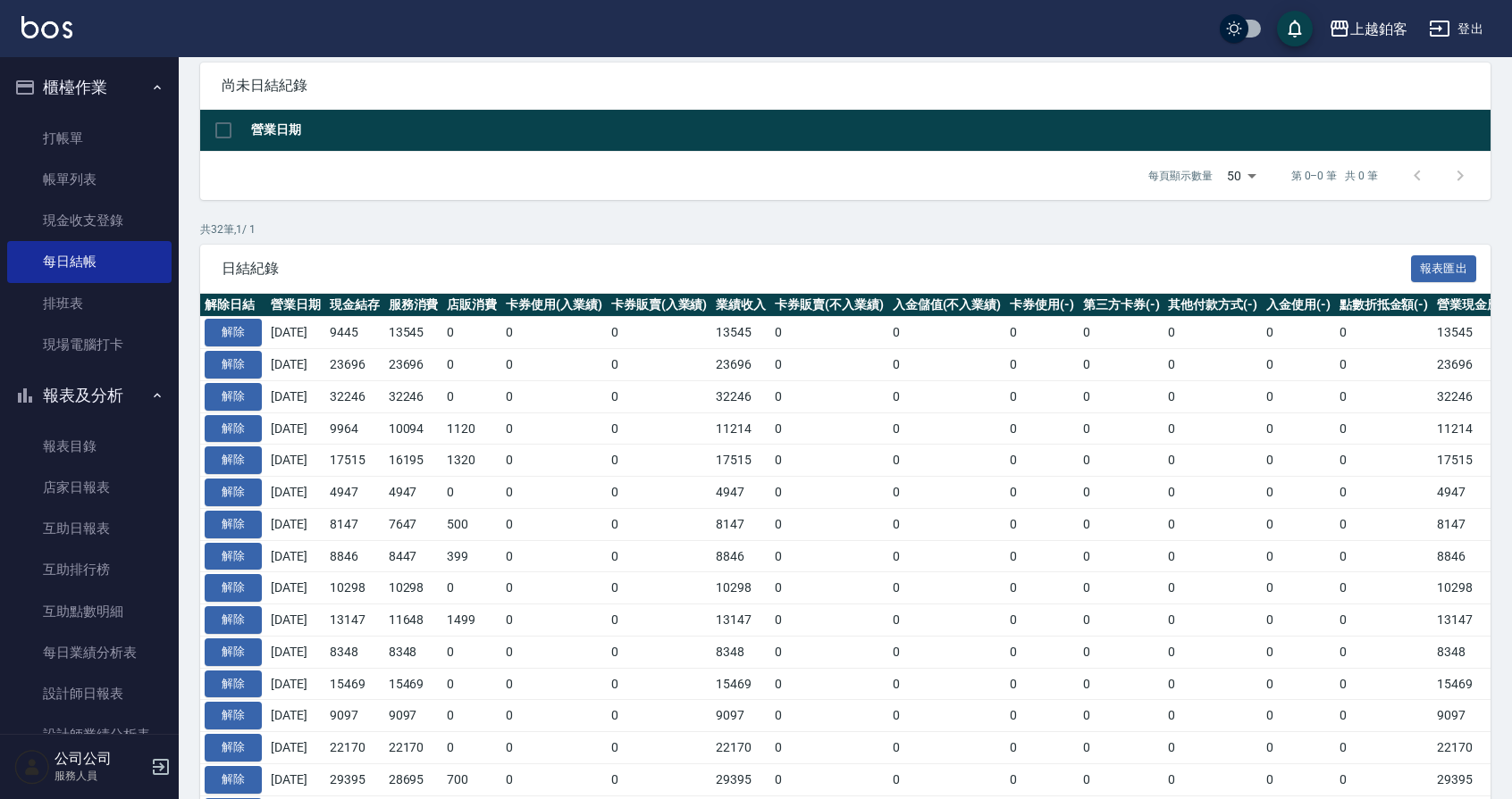
scroll to position [175, 0]
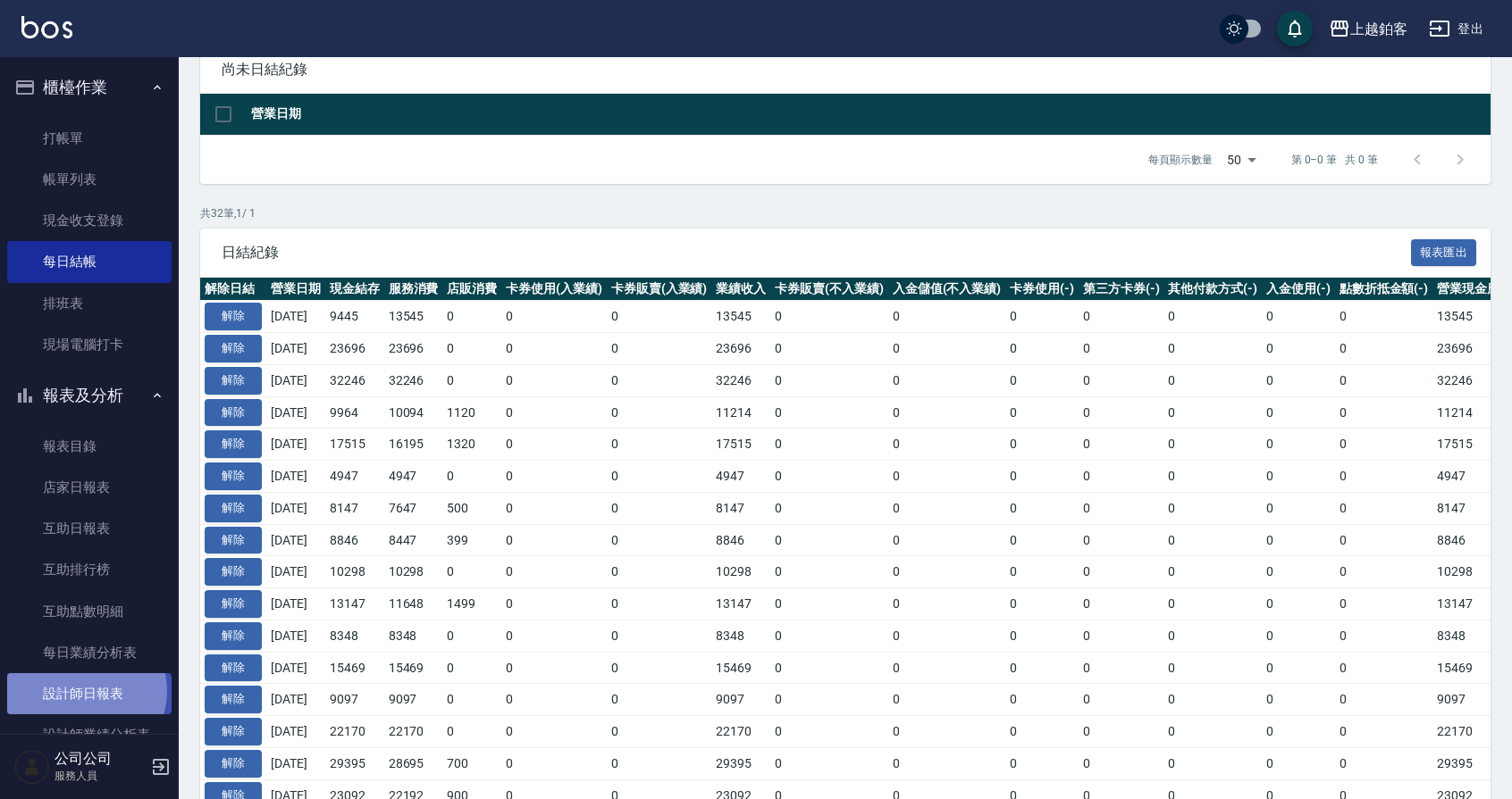
click at [84, 692] on link "設計師日報表" at bounding box center [89, 694] width 165 height 41
